Goal: Check status: Check status

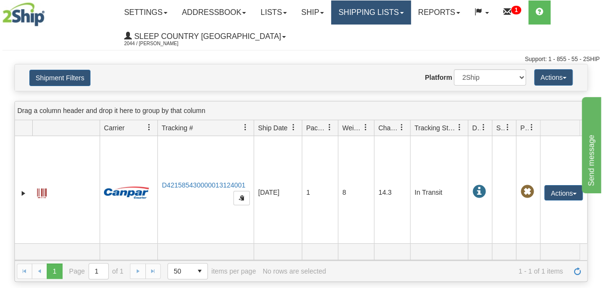
click at [378, 15] on link "Shipping lists" at bounding box center [370, 12] width 79 height 24
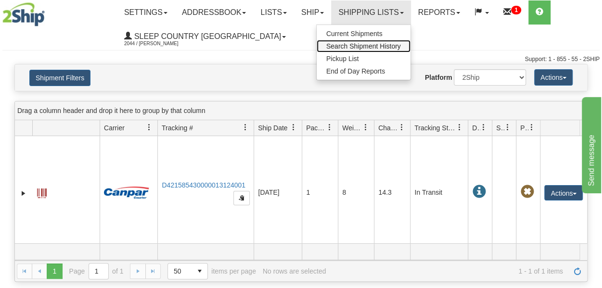
click at [369, 45] on span "Search Shipment History" at bounding box center [363, 46] width 75 height 8
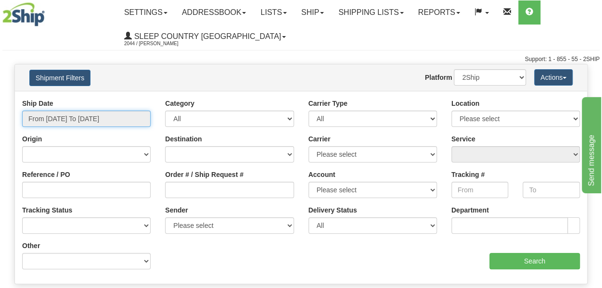
drag, startPoint x: 54, startPoint y: 114, endPoint x: 59, endPoint y: 124, distance: 10.8
click at [54, 114] on input "From [DATE] To [DATE]" at bounding box center [86, 119] width 128 height 16
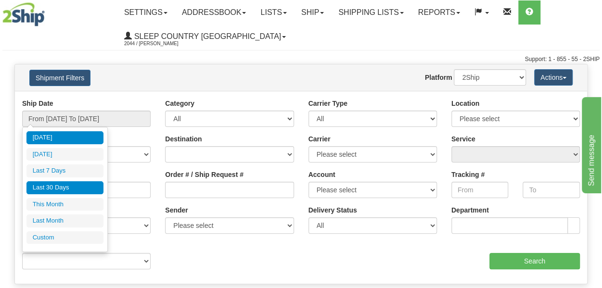
click at [50, 189] on li "Last 30 Days" at bounding box center [64, 187] width 77 height 13
type input "From [DATE] To [DATE]"
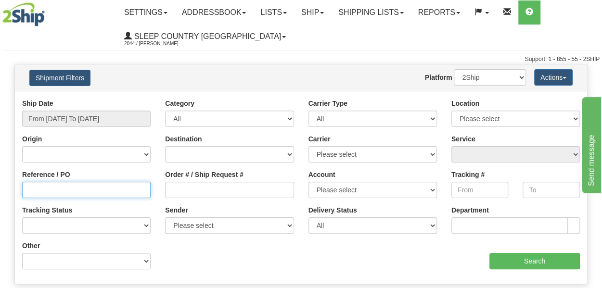
click at [50, 188] on input "Reference / PO" at bounding box center [86, 190] width 128 height 16
paste input "9000H977205"
type input "9000H977205"
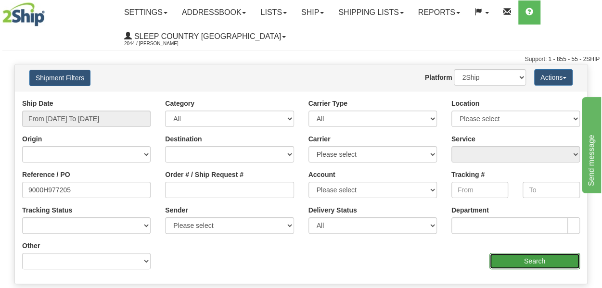
click at [512, 256] on input "Search" at bounding box center [534, 261] width 90 height 16
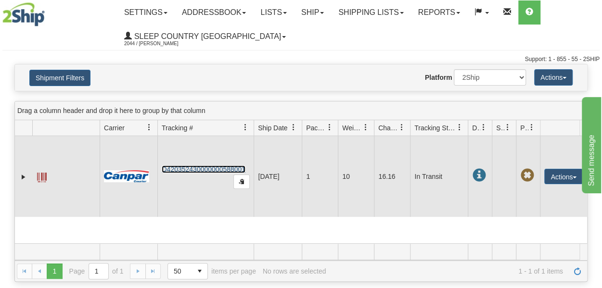
click at [224, 173] on link "D420352430000000588001" at bounding box center [204, 169] width 84 height 8
